Goal: Transaction & Acquisition: Register for event/course

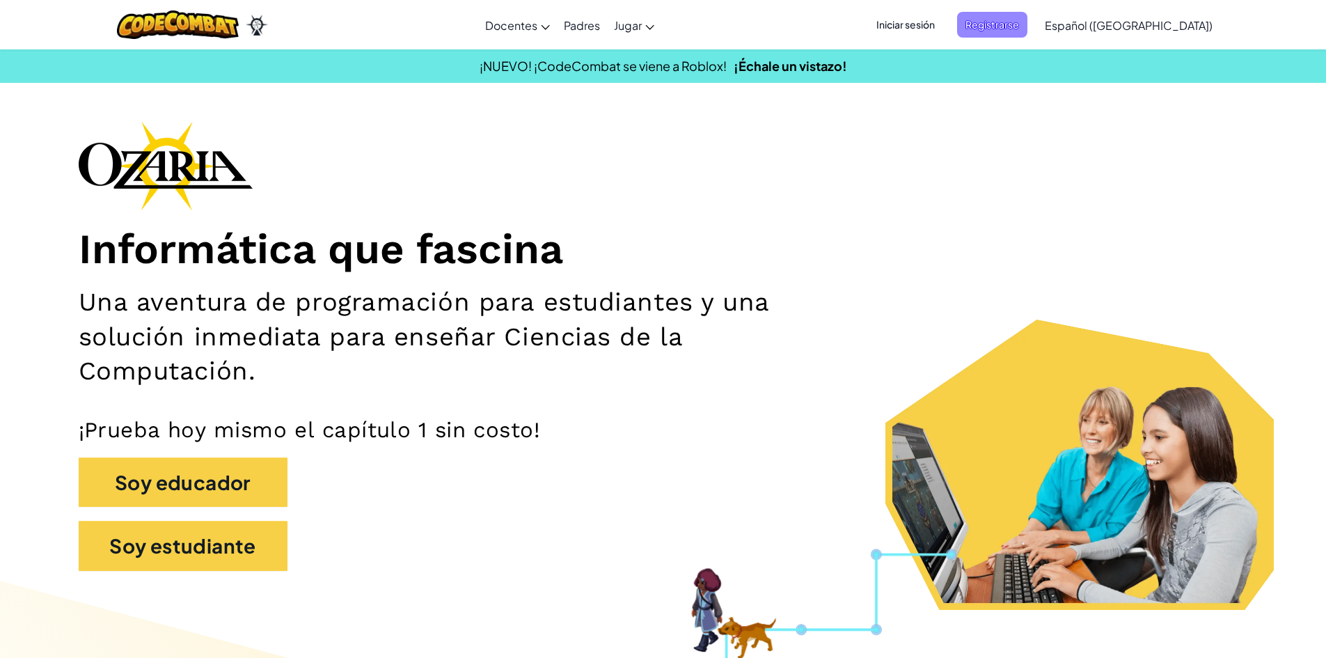
click at [1027, 29] on span "Registrarse" at bounding box center [992, 25] width 70 height 26
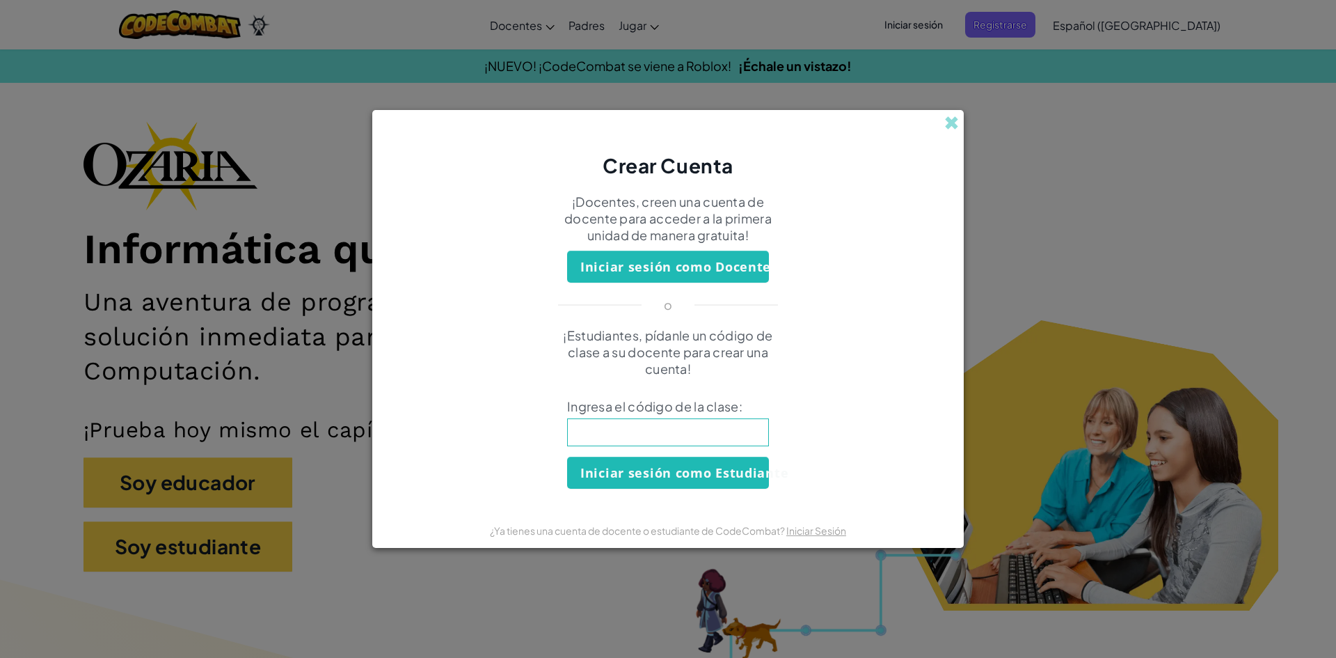
click at [747, 428] on input at bounding box center [668, 432] width 202 height 28
type input "Stopleghair"
click button "Iniciar sesión como Estudiante" at bounding box center [668, 472] width 202 height 32
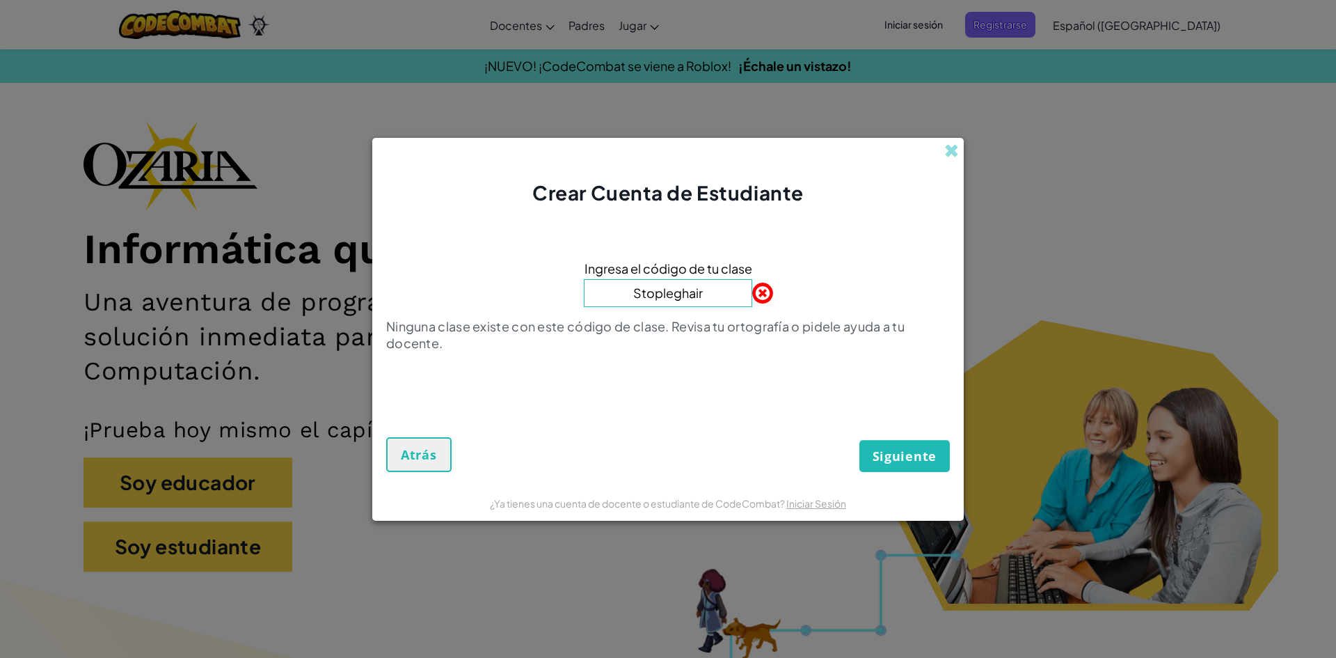
click at [726, 294] on input "Stopleghair" at bounding box center [668, 293] width 168 height 28
type input "Stophairleg"
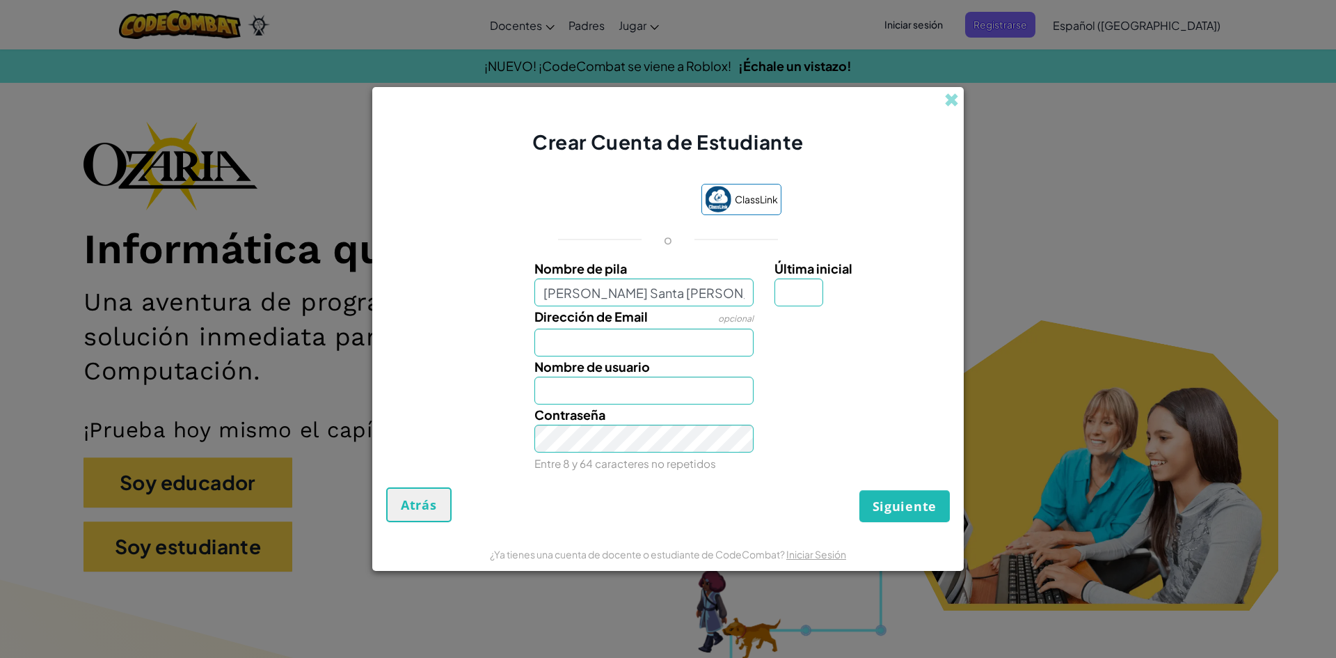
type input "Mateo Santa Cruz Soriano"
click at [709, 337] on input "Dirección de Email" at bounding box center [644, 342] width 220 height 28
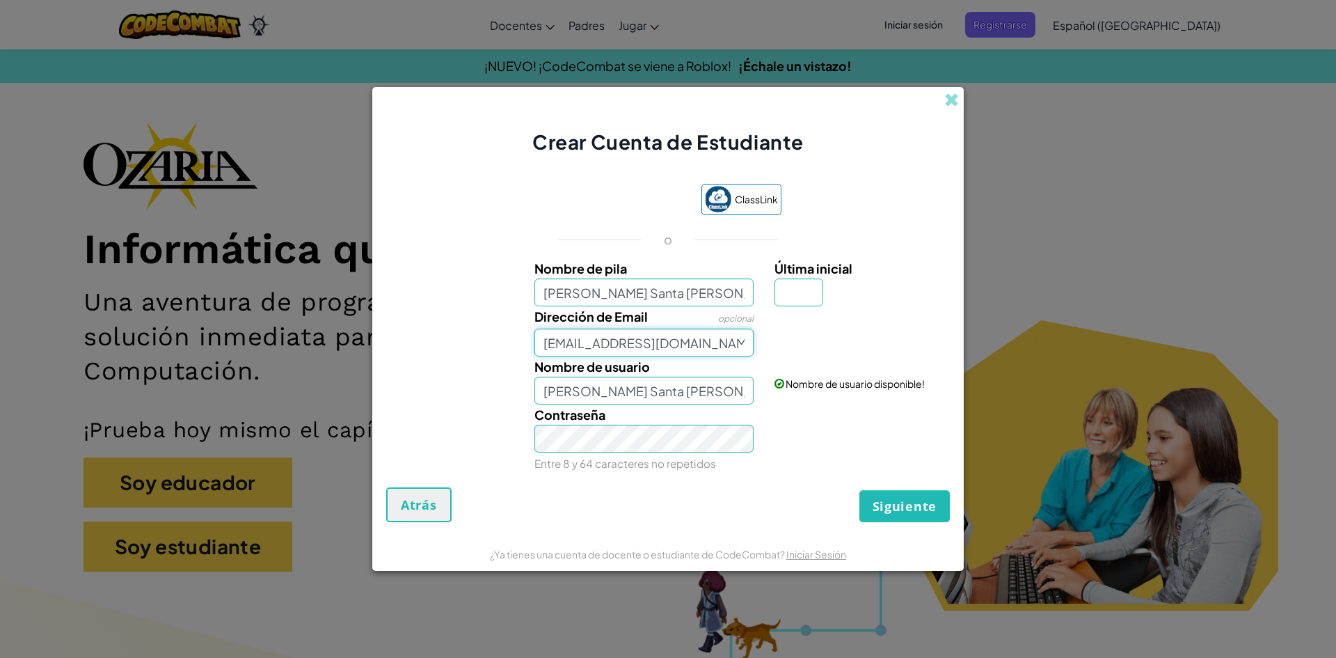
type input "al07167603@tecmilenio.mx"
drag, startPoint x: 798, startPoint y: 285, endPoint x: 802, endPoint y: 292, distance: 7.5
click at [798, 285] on input "Última inicial" at bounding box center [798, 292] width 49 height 28
type input "S"
type input "Mateo Santa Cruz SorianoS"
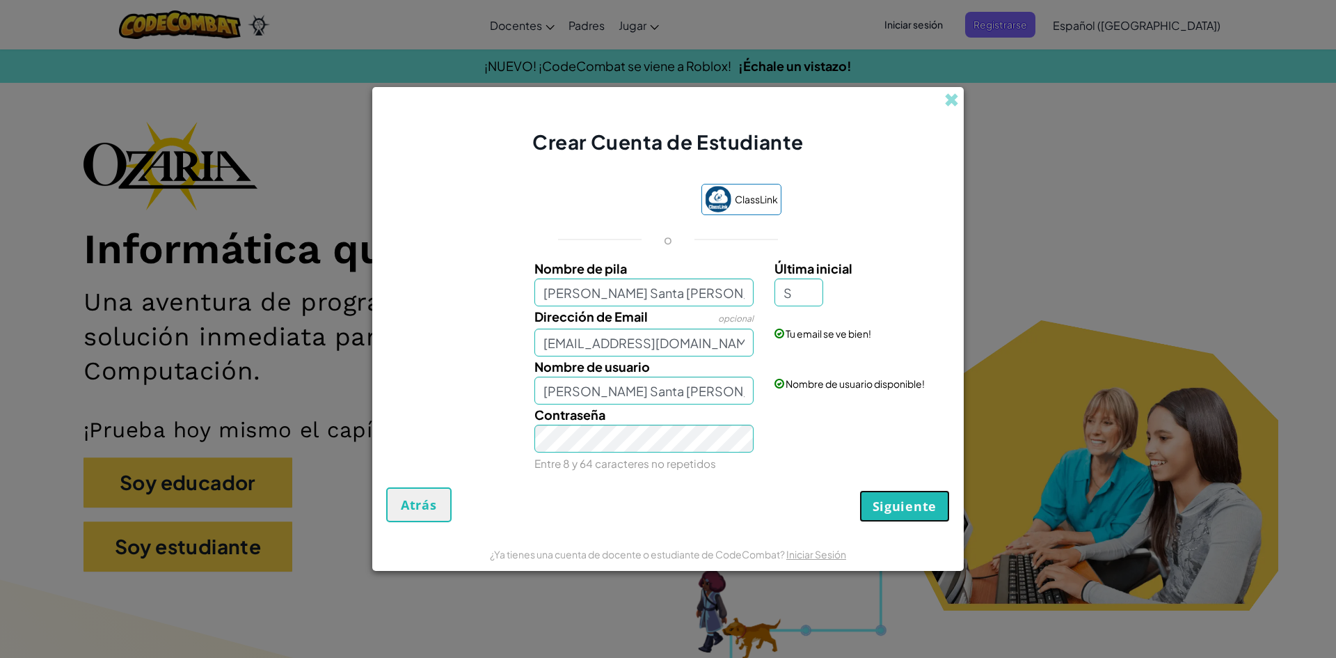
click at [909, 510] on span "Siguiente" at bounding box center [905, 506] width 64 height 17
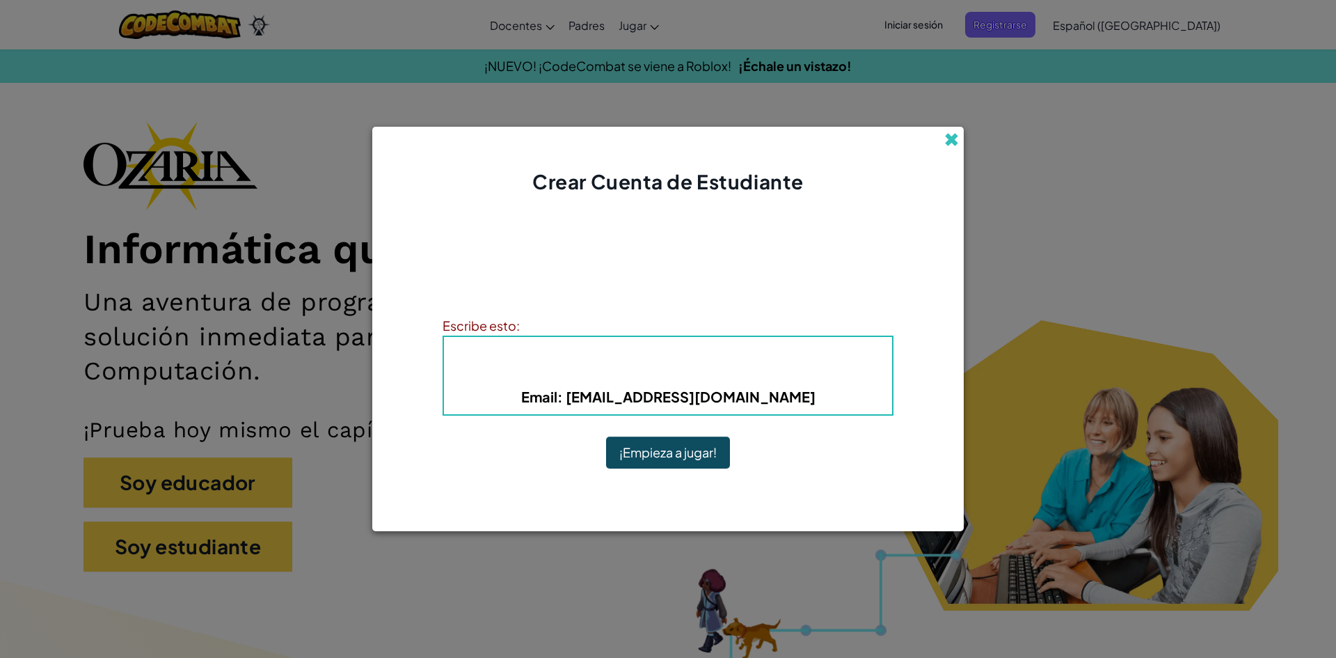
click at [947, 147] on span at bounding box center [951, 139] width 15 height 15
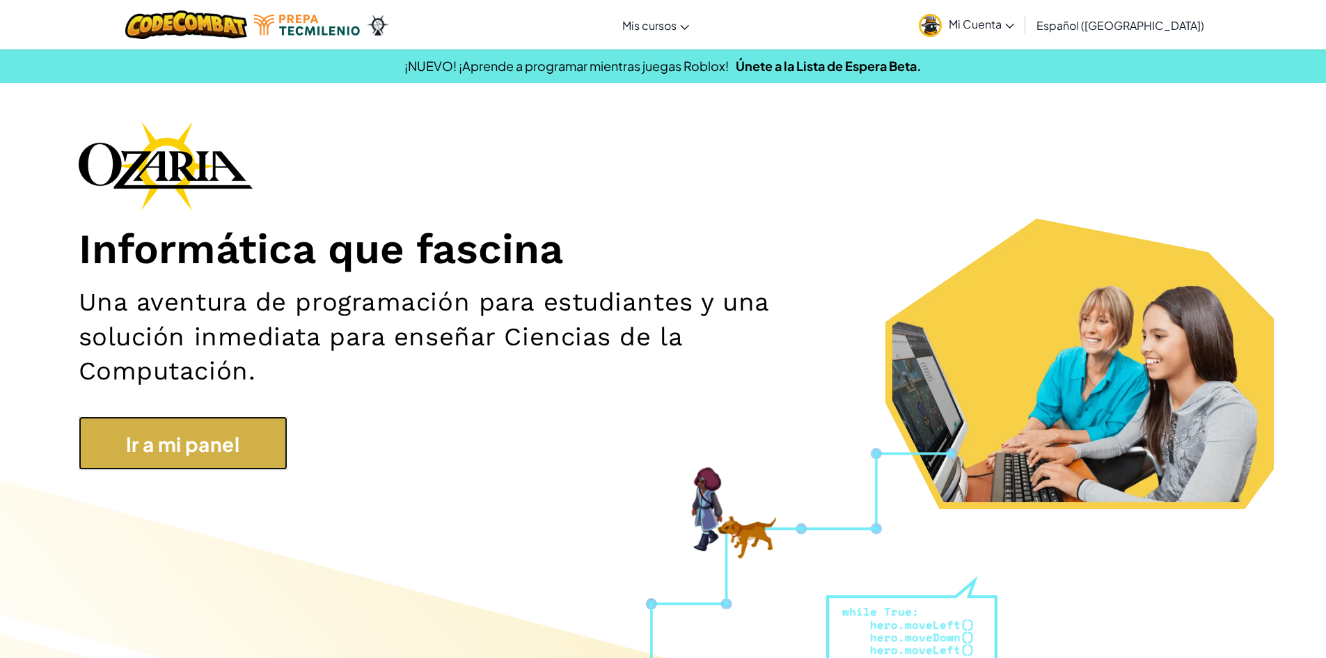
click at [244, 443] on link "Ir a mi panel" at bounding box center [183, 443] width 209 height 54
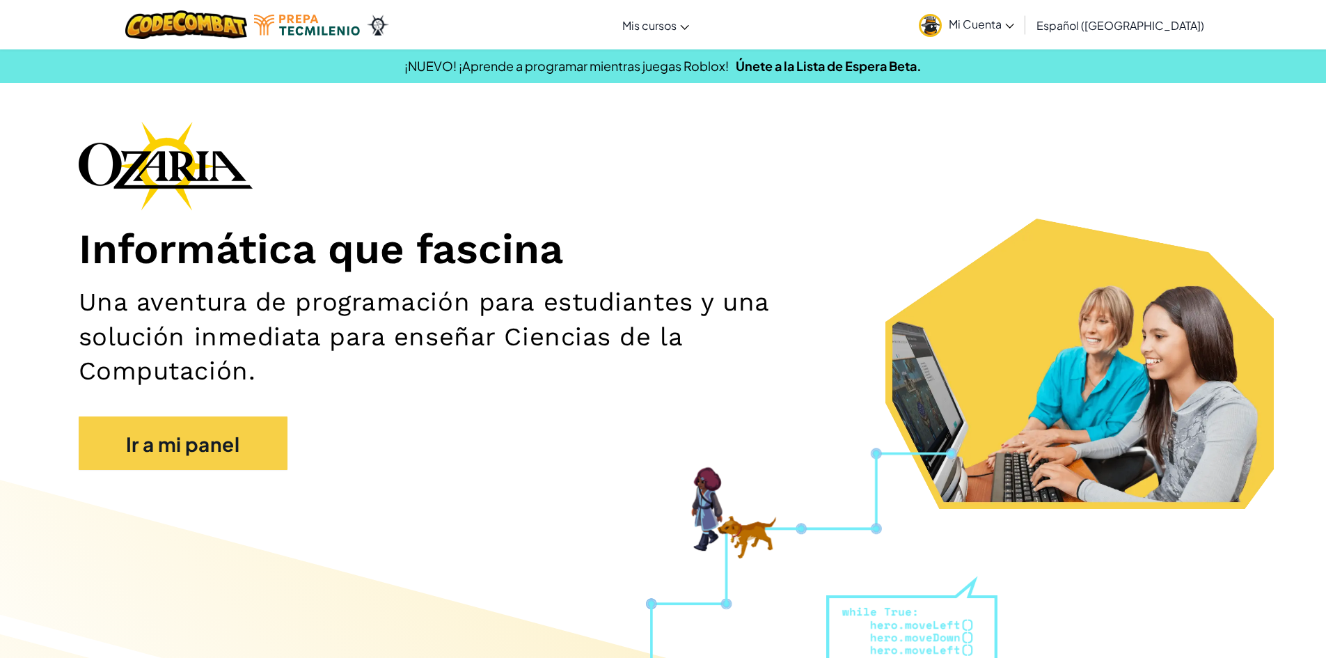
click at [1252, 347] on section "Informática que fascina Una aventura de programación para estudiantes y una sol…" at bounding box center [663, 315] width 1266 height 388
